Goal: Use online tool/utility: Utilize a website feature to perform a specific function

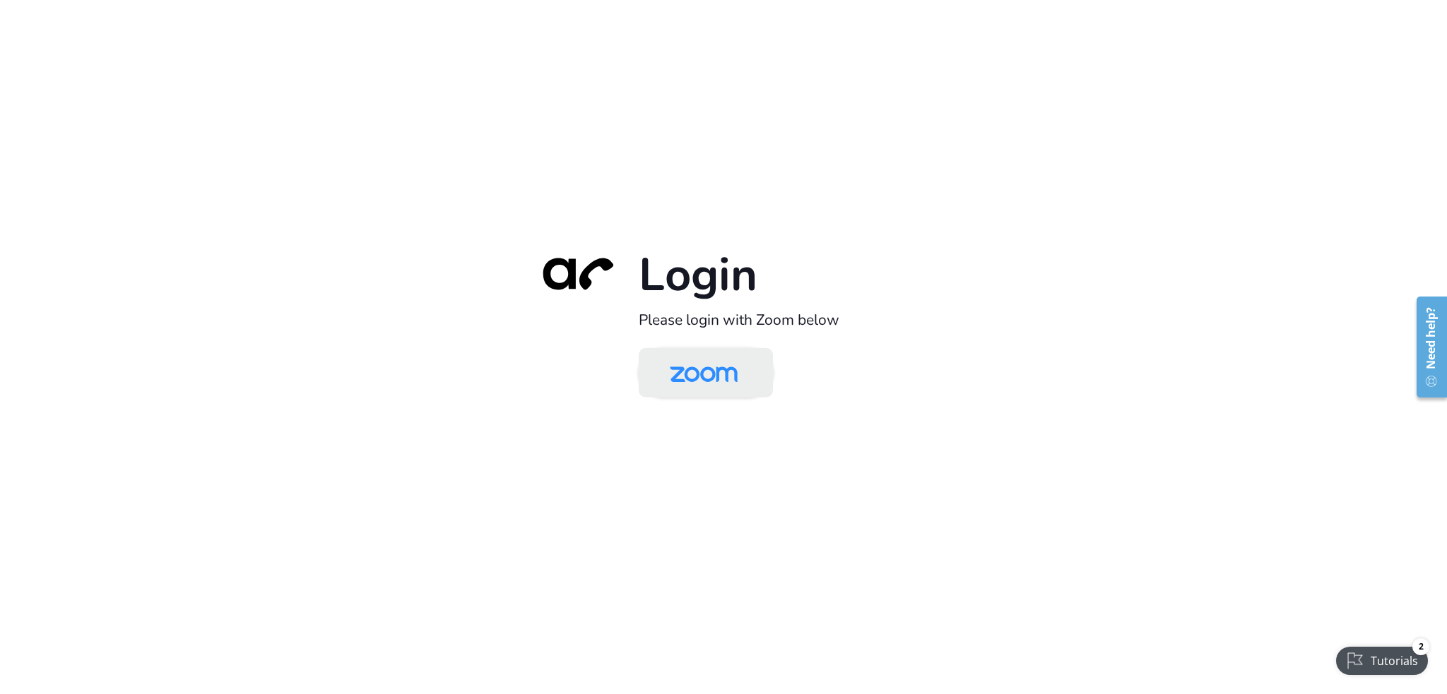
click at [688, 363] on img at bounding box center [703, 374] width 97 height 46
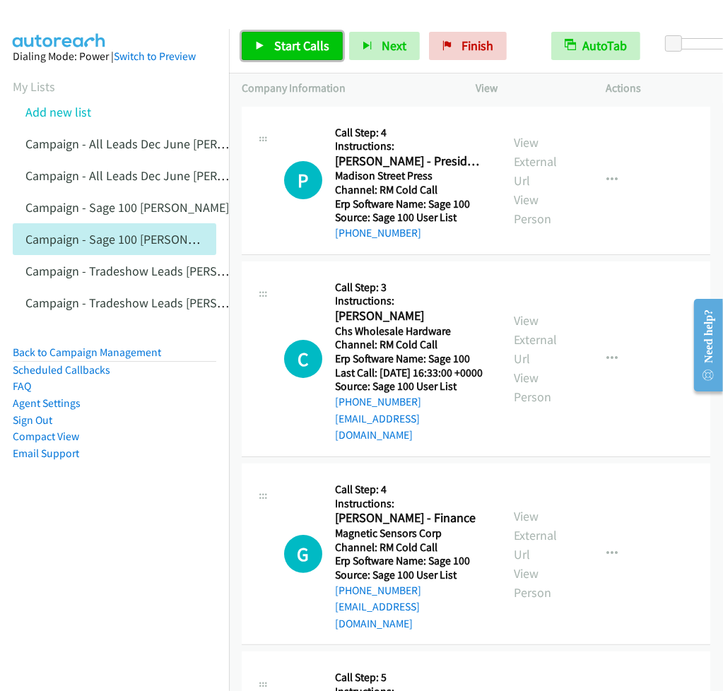
click at [288, 42] on span "Start Calls" at bounding box center [301, 45] width 55 height 16
